Goal: Information Seeking & Learning: Check status

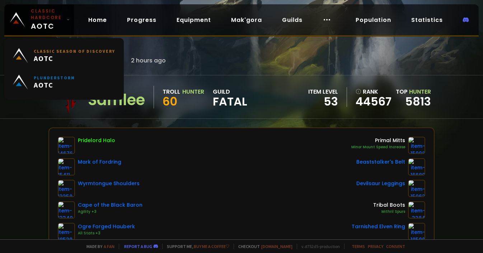
scroll to position [72, 0]
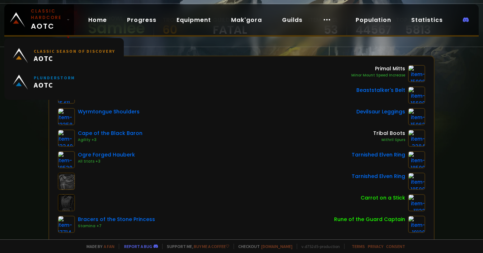
click at [57, 28] on span "Classic Hardcore AOTC" at bounding box center [47, 20] width 33 height 24
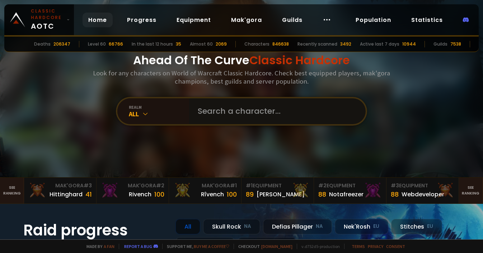
click at [230, 115] on input "text" at bounding box center [276, 111] width 164 height 26
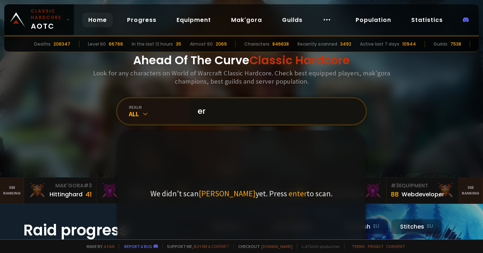
type input "e"
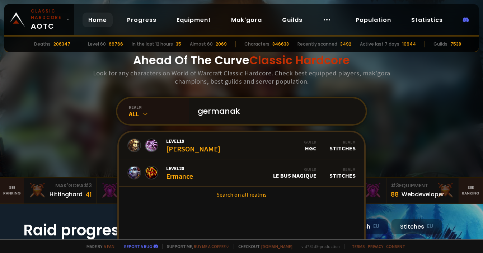
type input "germanaka"
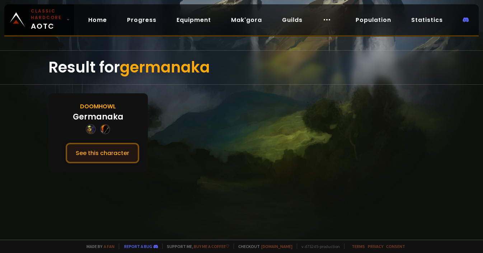
click at [122, 153] on button "See this character" at bounding box center [103, 153] width 74 height 20
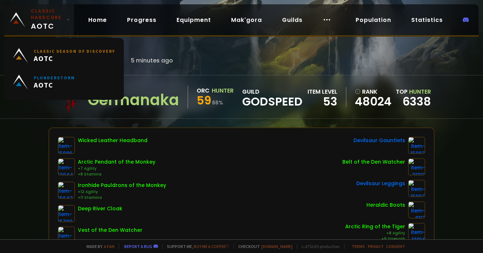
click at [38, 20] on small "Classic Hardcore" at bounding box center [47, 14] width 33 height 13
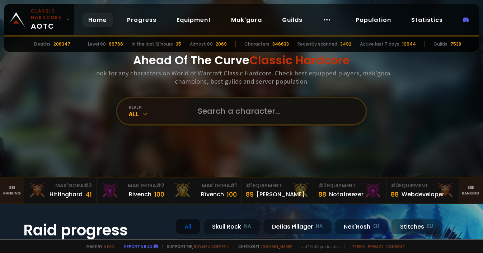
click at [258, 116] on input "text" at bounding box center [276, 111] width 164 height 26
click at [233, 111] on input "text" at bounding box center [276, 111] width 164 height 26
type input "mizuw"
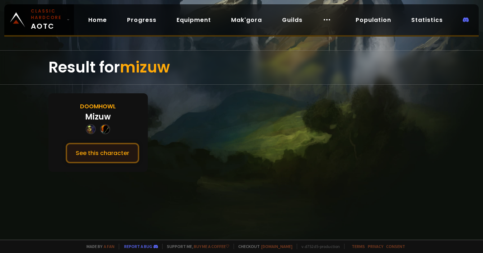
click at [115, 146] on button "See this character" at bounding box center [103, 153] width 74 height 20
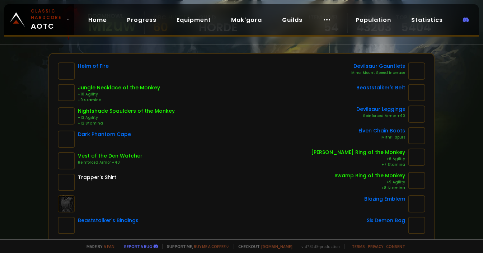
scroll to position [72, 0]
